Goal: Find specific page/section: Find specific page/section

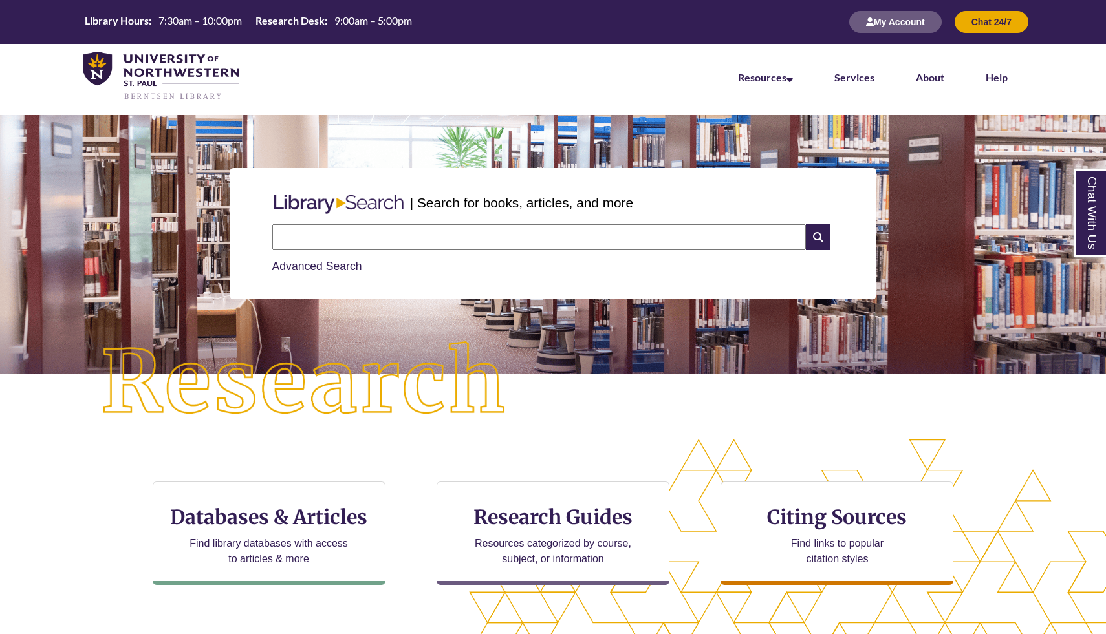
click at [289, 243] on input "text" at bounding box center [538, 237] width 533 height 26
click at [317, 240] on input "text" at bounding box center [538, 237] width 533 height 26
click at [326, 226] on input "text" at bounding box center [538, 237] width 533 height 26
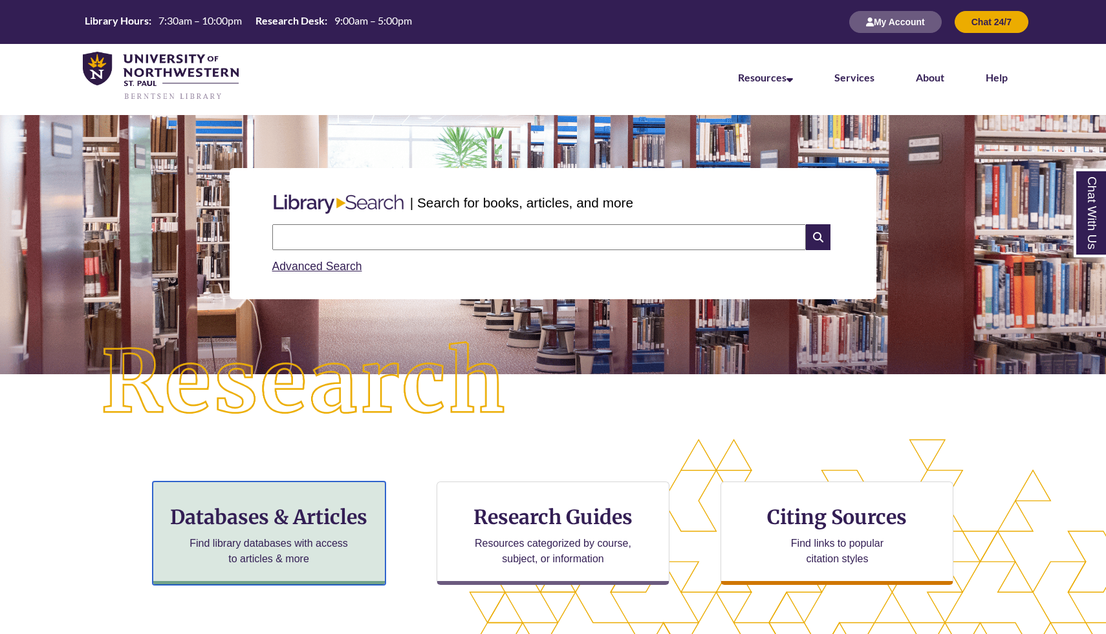
click at [250, 493] on div "Databases & Articles Find library databases with access to articles & more" at bounding box center [269, 533] width 233 height 103
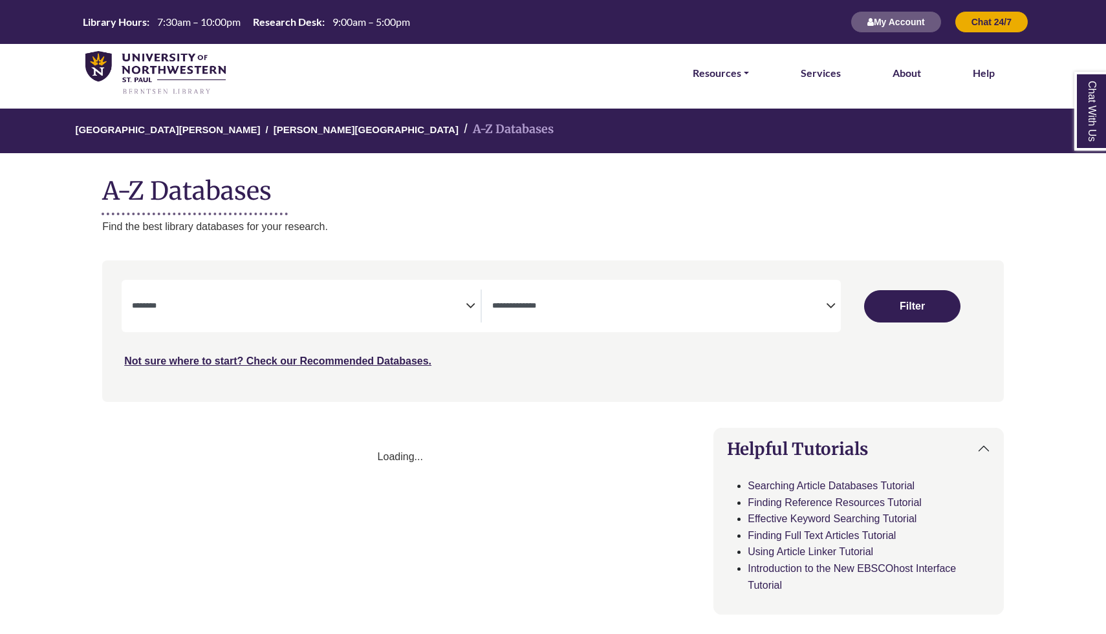
select select "Database Subject Filter"
select select "Database Types Filter"
select select "Database Subject Filter"
select select "Database Types Filter"
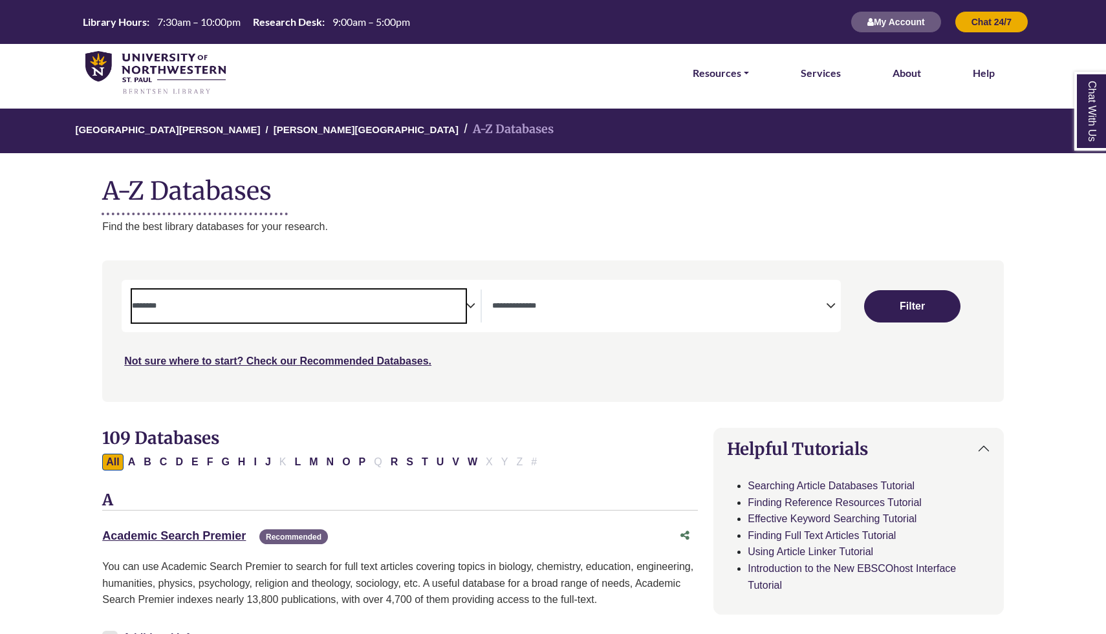
click at [327, 295] on span "Search filters" at bounding box center [299, 306] width 334 height 33
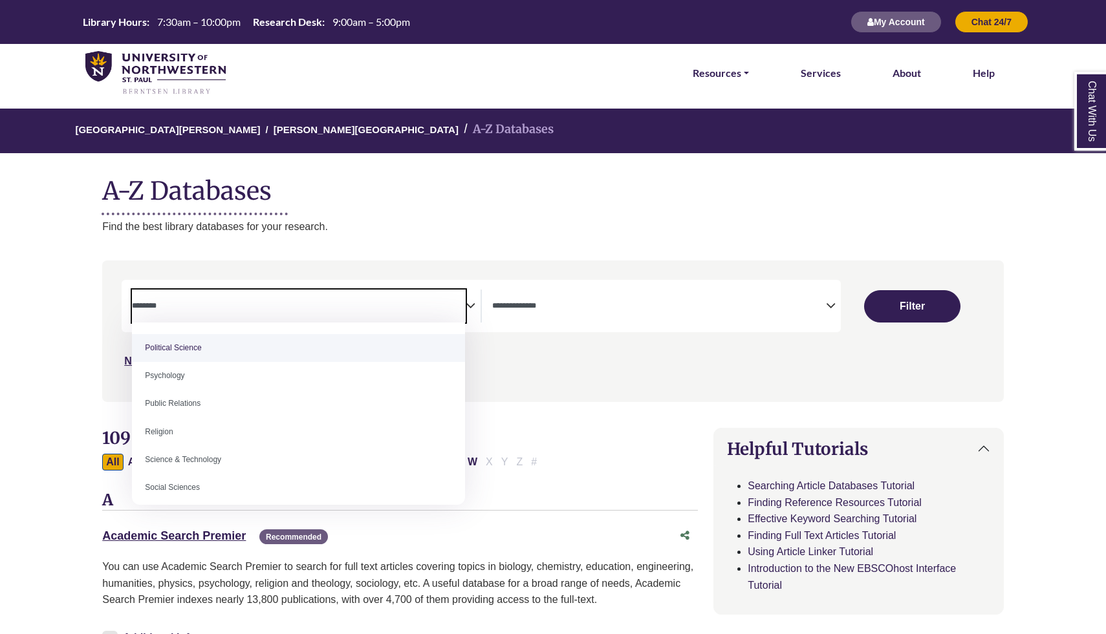
scroll to position [1005, 0]
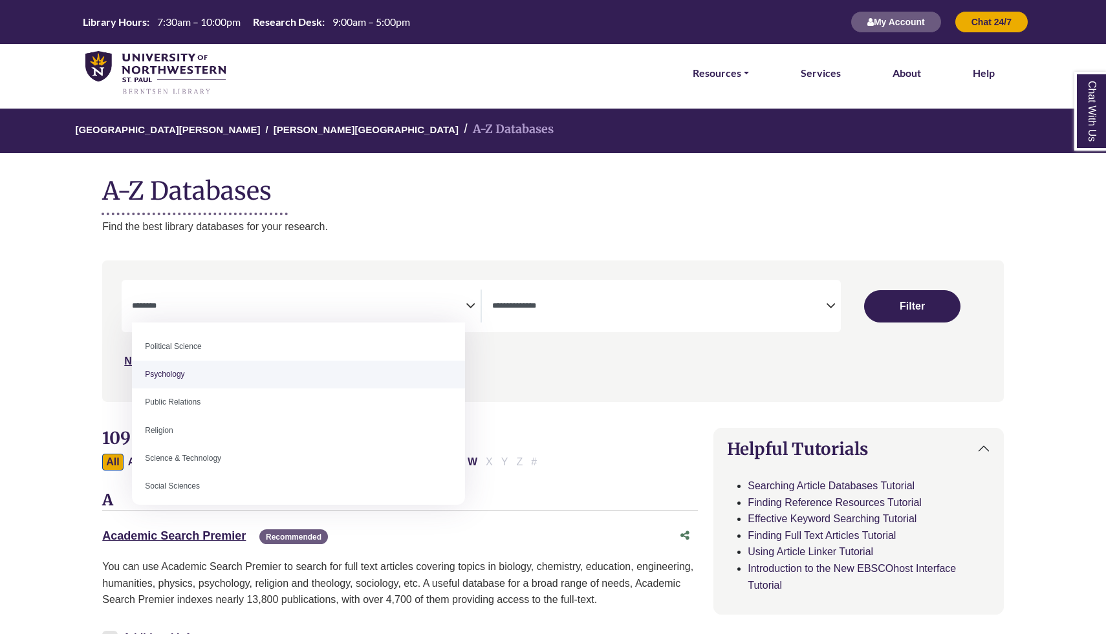
select select "*****"
